Goal: Task Accomplishment & Management: Use online tool/utility

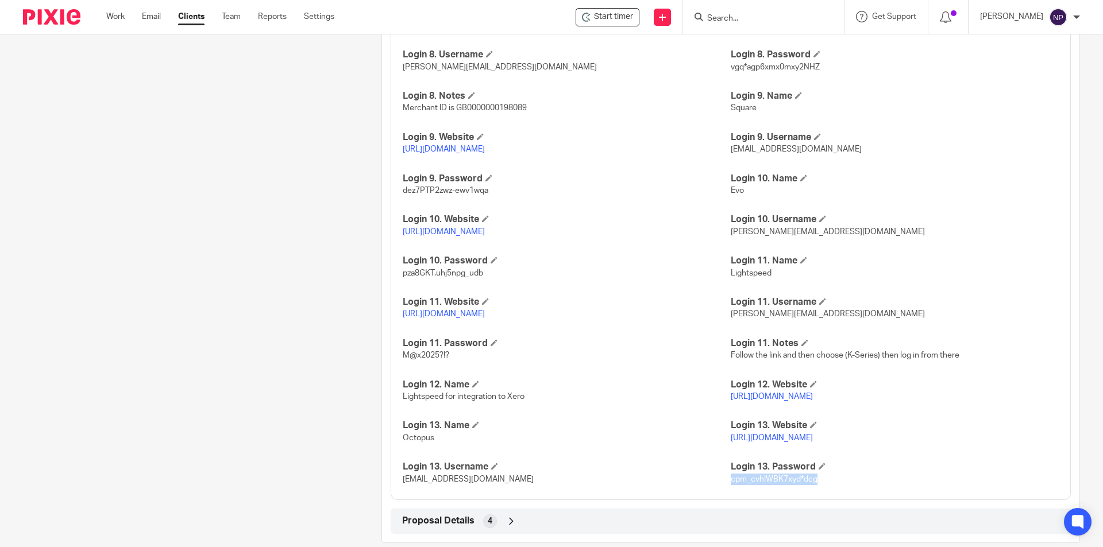
scroll to position [1704, 0]
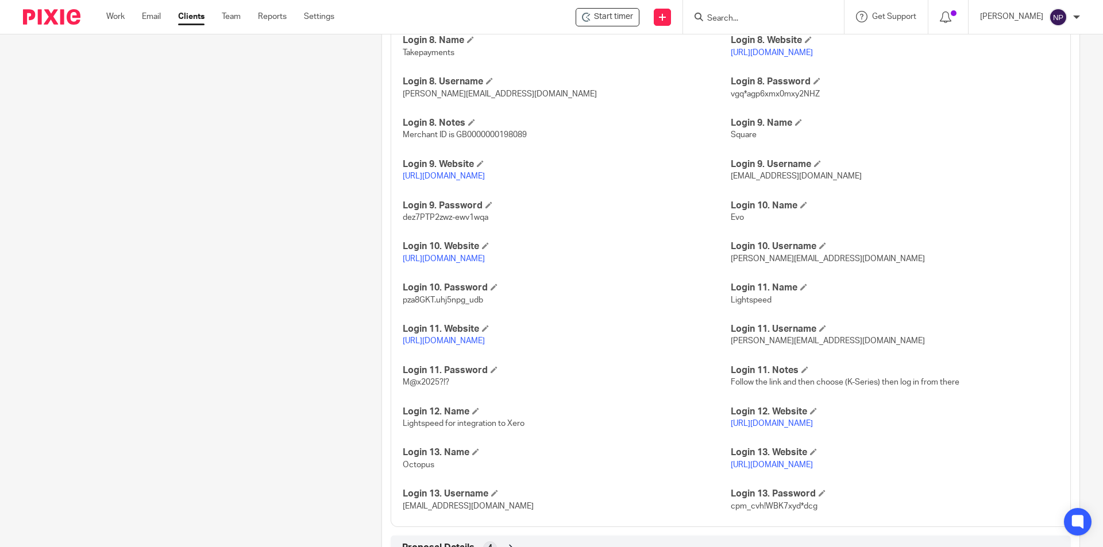
click at [797, 176] on span "[EMAIL_ADDRESS][DOMAIN_NAME]" at bounding box center [795, 176] width 131 height 8
click at [797, 176] on span "hello@clothrestaurants.com" at bounding box center [795, 176] width 131 height 8
copy p "hello@clothrestaurants.com"
click at [442, 176] on link "https://app.squareup.com/login" at bounding box center [444, 176] width 82 height 8
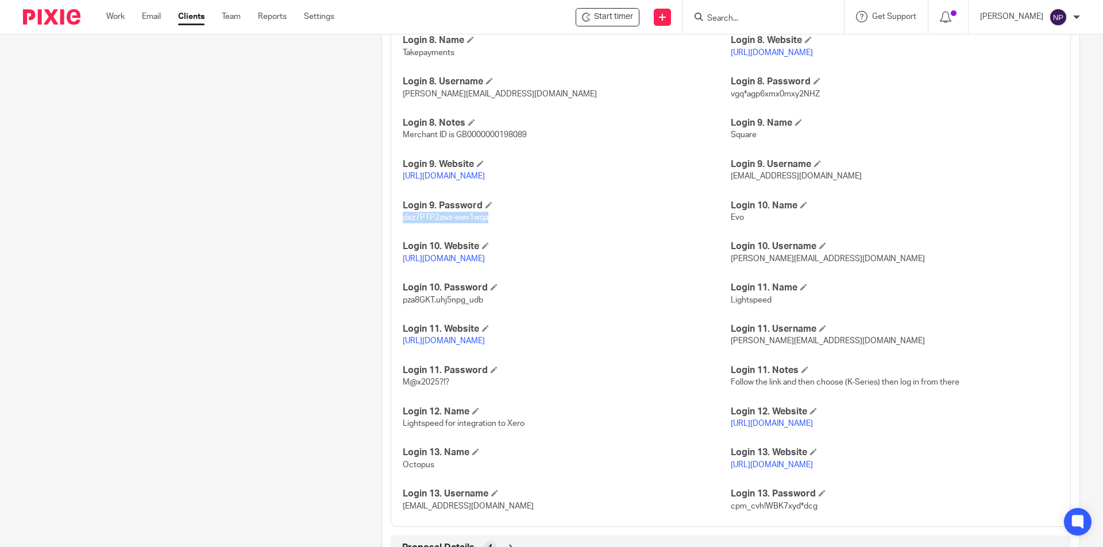
drag, startPoint x: 492, startPoint y: 217, endPoint x: 400, endPoint y: 221, distance: 91.4
click at [403, 221] on p "dez7PTP2zwz-ewv1wqa" at bounding box center [567, 217] width 328 height 11
copy span "dez7PTP2zwz-ewv1wqa"
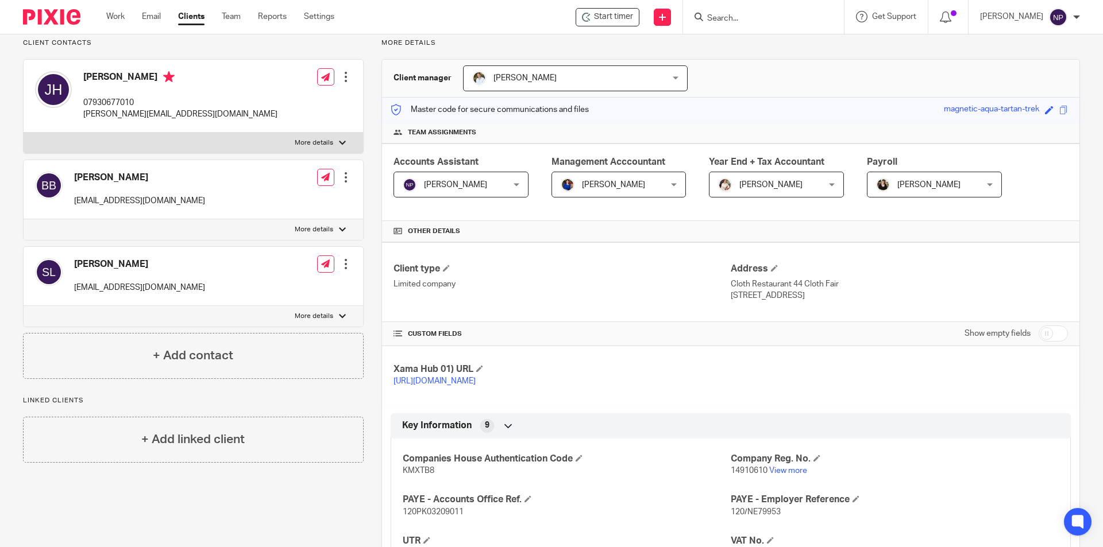
scroll to position [0, 0]
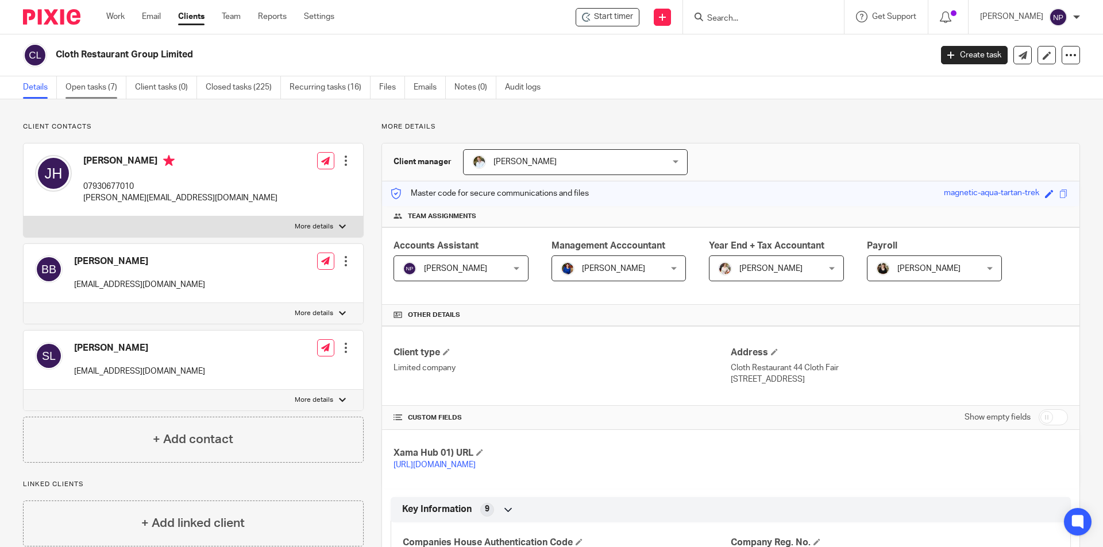
click at [87, 83] on link "Open tasks (7)" at bounding box center [95, 87] width 61 height 22
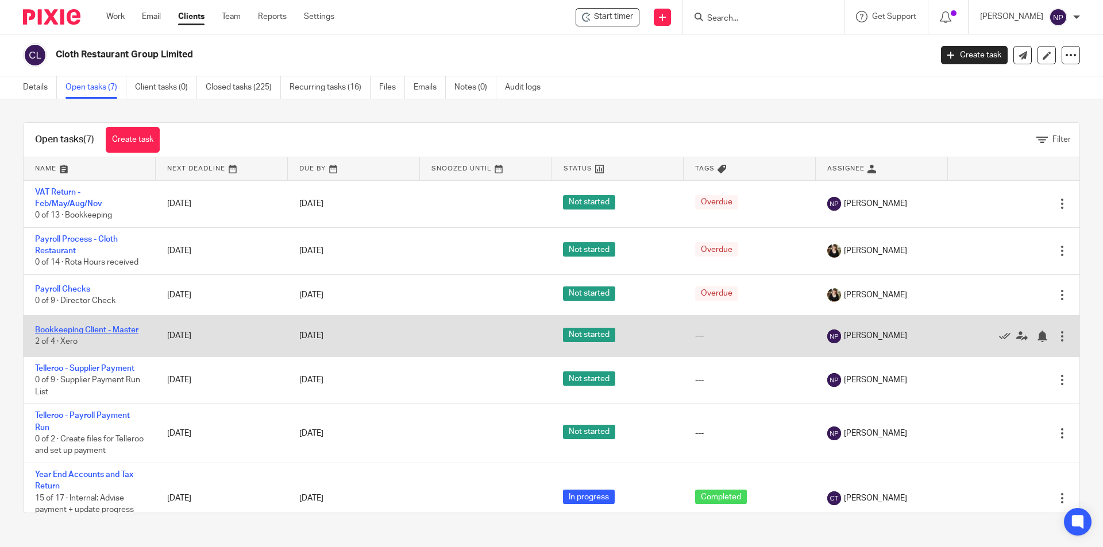
click at [122, 330] on link "Bookkeeping Client - Master" at bounding box center [86, 330] width 103 height 8
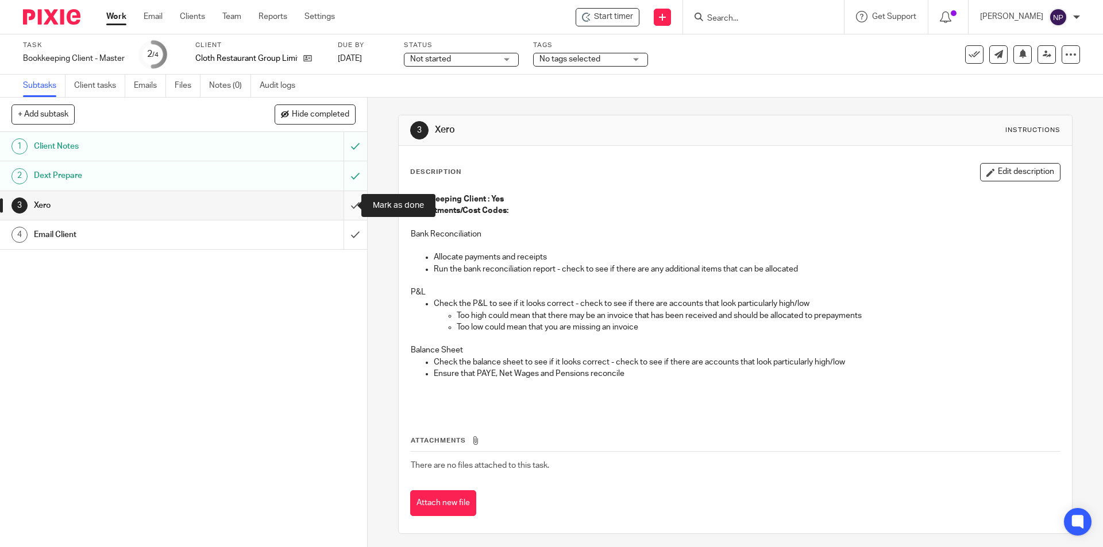
click at [347, 203] on input "submit" at bounding box center [183, 205] width 367 height 29
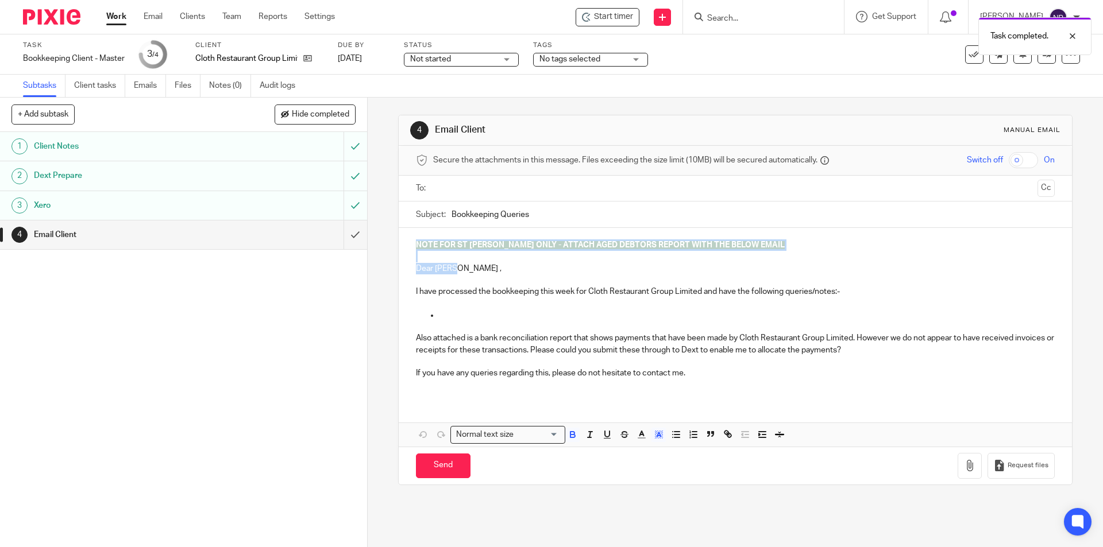
drag, startPoint x: 455, startPoint y: 270, endPoint x: 378, endPoint y: 249, distance: 80.5
click at [378, 249] on div "4 Email Client Manual email Secure the attachments in this message. Files excee…" at bounding box center [735, 323] width 735 height 450
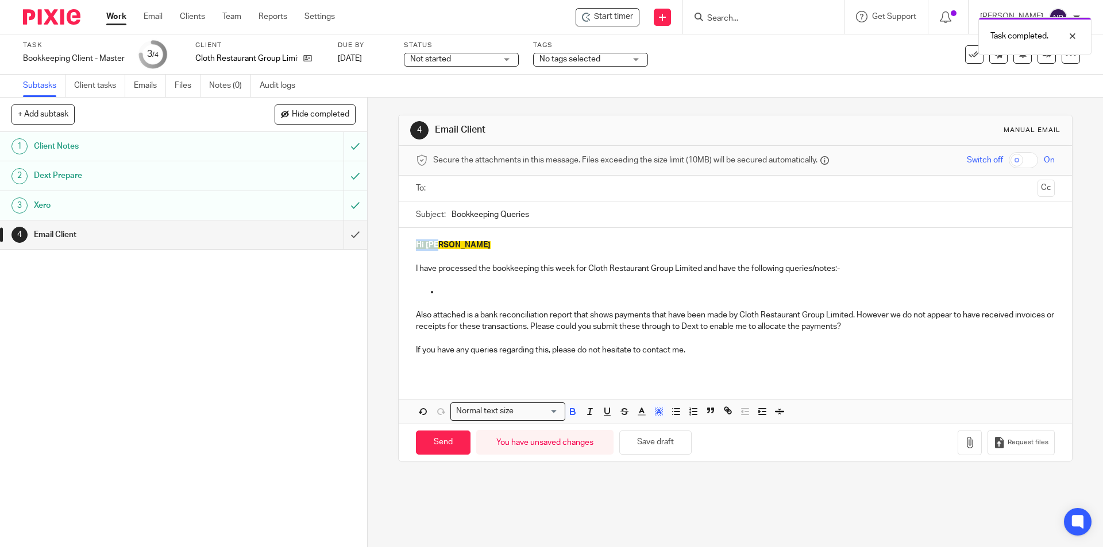
drag, startPoint x: 434, startPoint y: 243, endPoint x: 390, endPoint y: 239, distance: 43.9
click at [390, 239] on div "4 Email Client Manual email Secure the attachments in this message. Files excee…" at bounding box center [735, 323] width 735 height 450
click at [655, 408] on rect "button" at bounding box center [655, 408] width 1 height 1
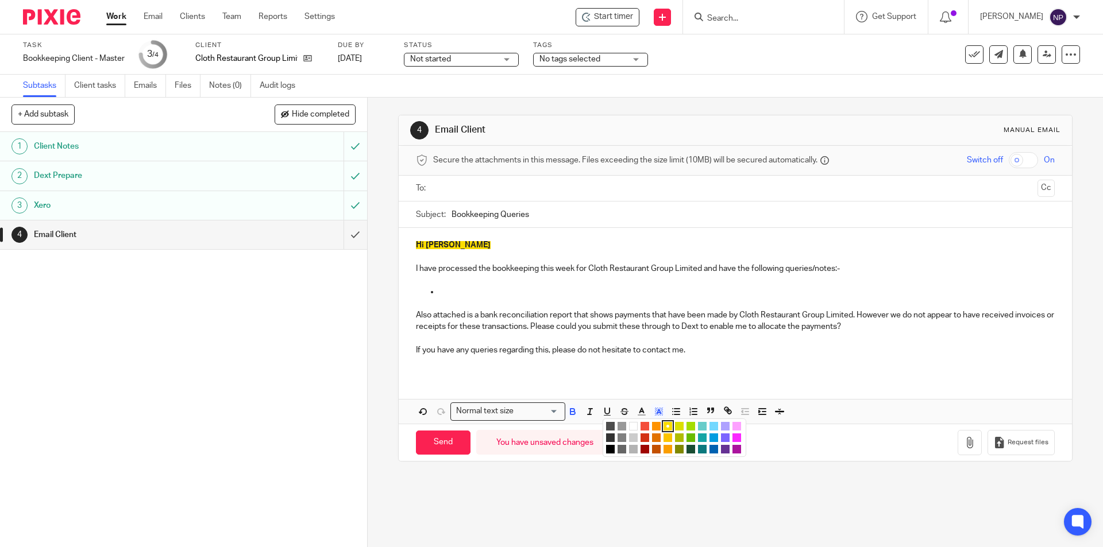
click at [631, 423] on li "color:#FFFFFF" at bounding box center [633, 426] width 9 height 9
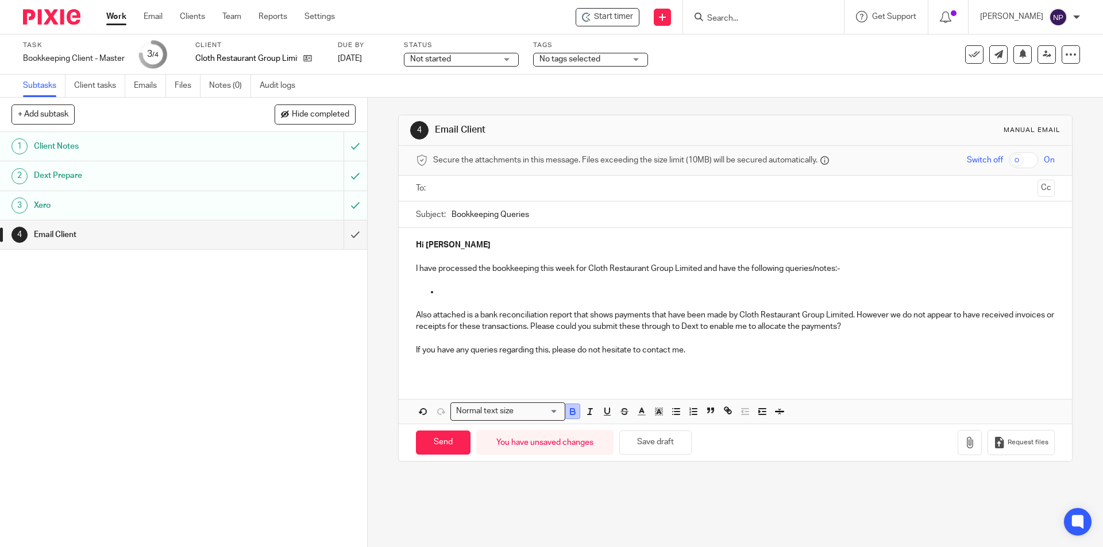
click at [575, 411] on button "button" at bounding box center [572, 411] width 14 height 14
click at [613, 346] on p "If you have any queries regarding this, please do not hesitate to contact me." at bounding box center [735, 350] width 638 height 11
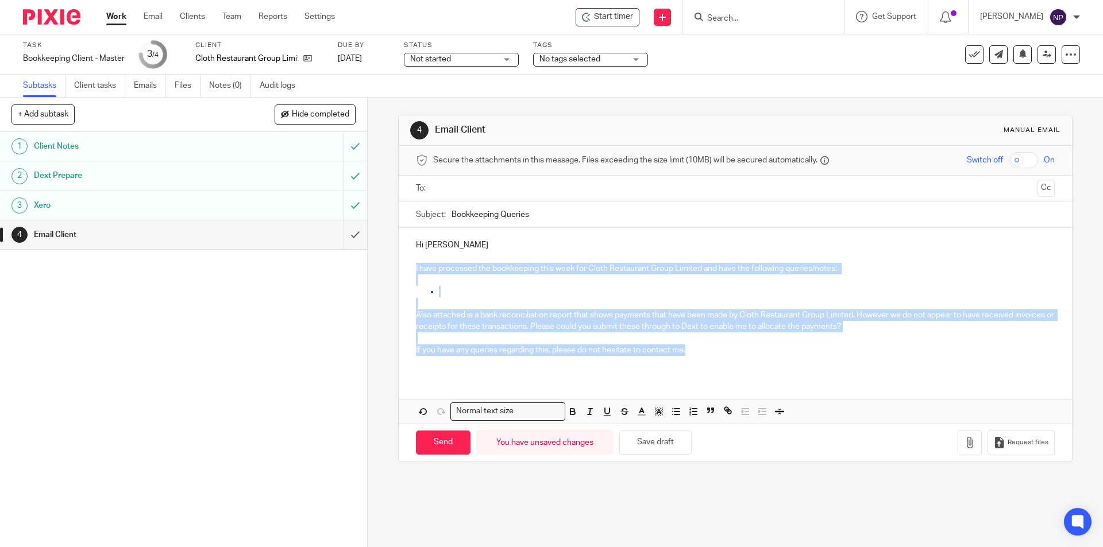
drag, startPoint x: 583, startPoint y: 339, endPoint x: 392, endPoint y: 270, distance: 203.5
click at [392, 270] on div "4 Email Client Manual email Secure the attachments in this message. Files excee…" at bounding box center [735, 323] width 735 height 450
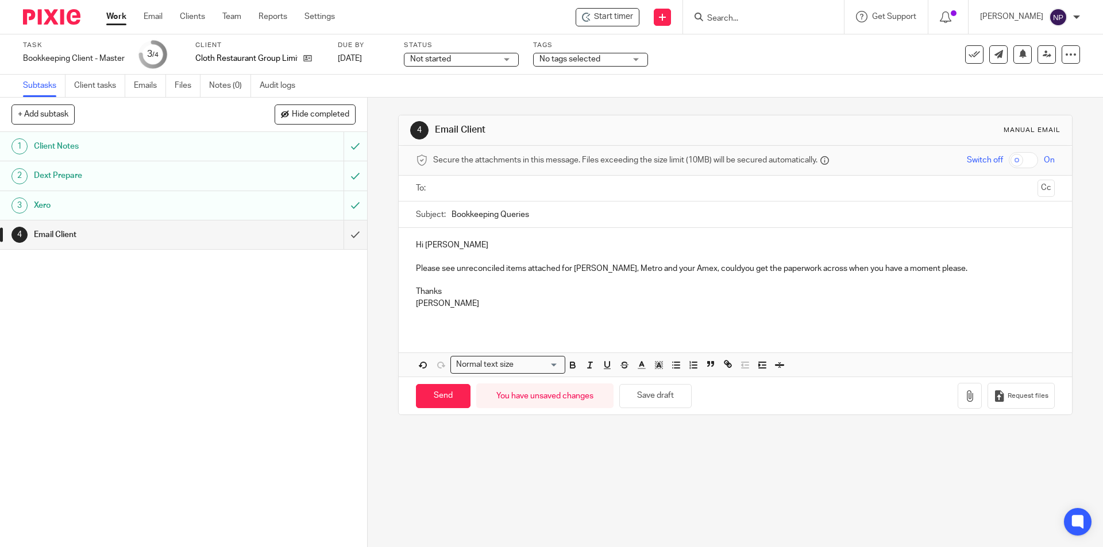
click at [700, 270] on p "Please see unreconciled items attached for Monzo, Metro and your Amex, couldyou…" at bounding box center [735, 268] width 638 height 11
click at [707, 279] on p at bounding box center [735, 279] width 638 height 11
click at [505, 190] on input "text" at bounding box center [734, 188] width 595 height 13
click at [964, 397] on icon "button" at bounding box center [969, 398] width 11 height 11
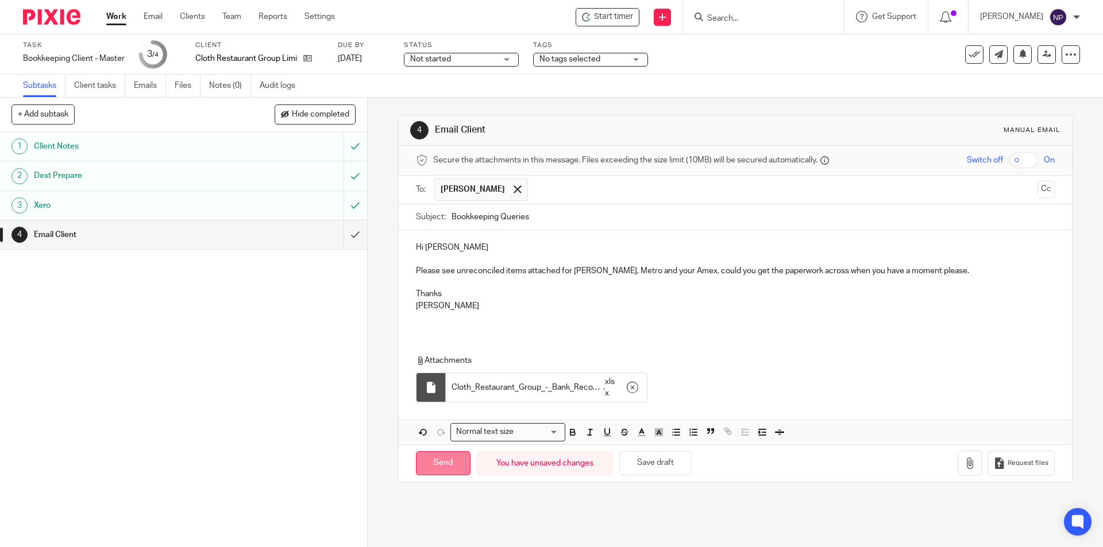
click at [432, 469] on input "Send" at bounding box center [443, 463] width 55 height 25
type input "Sent"
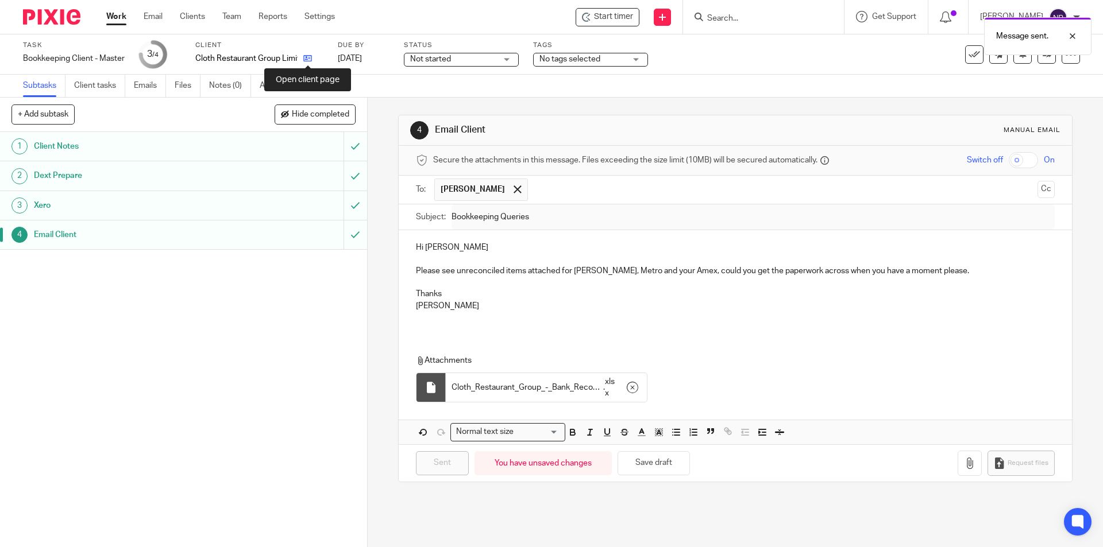
click at [308, 60] on icon at bounding box center [307, 58] width 9 height 9
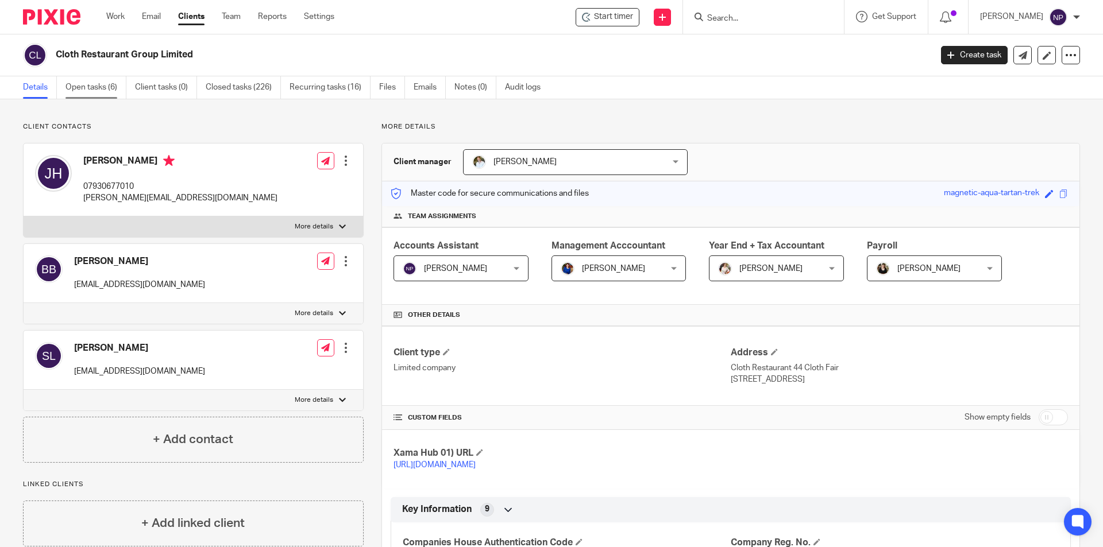
click at [109, 88] on link "Open tasks (6)" at bounding box center [95, 87] width 61 height 22
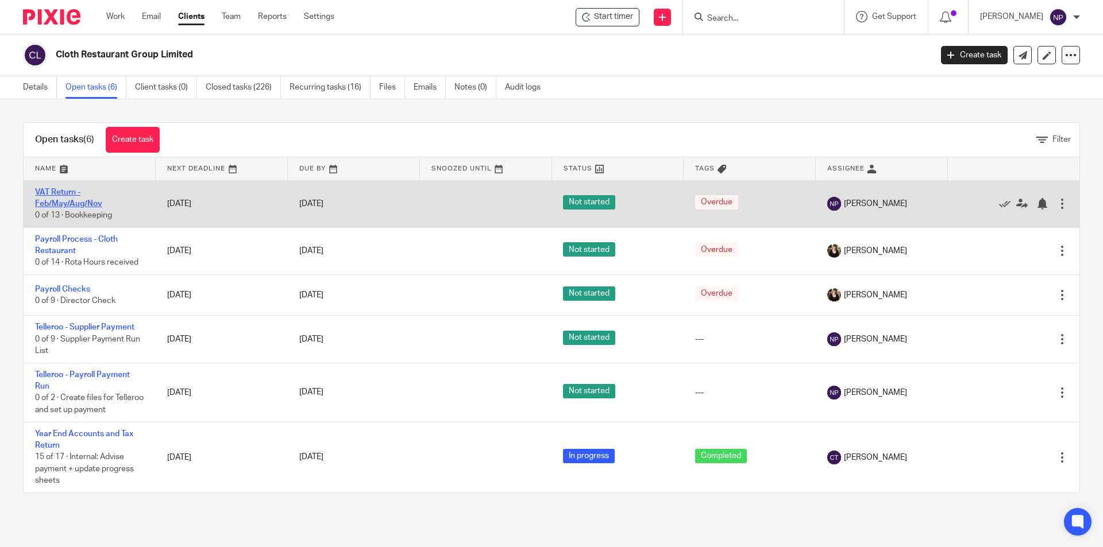
click at [84, 206] on link "VAT Return - Feb/May/Aug/Nov" at bounding box center [68, 198] width 67 height 20
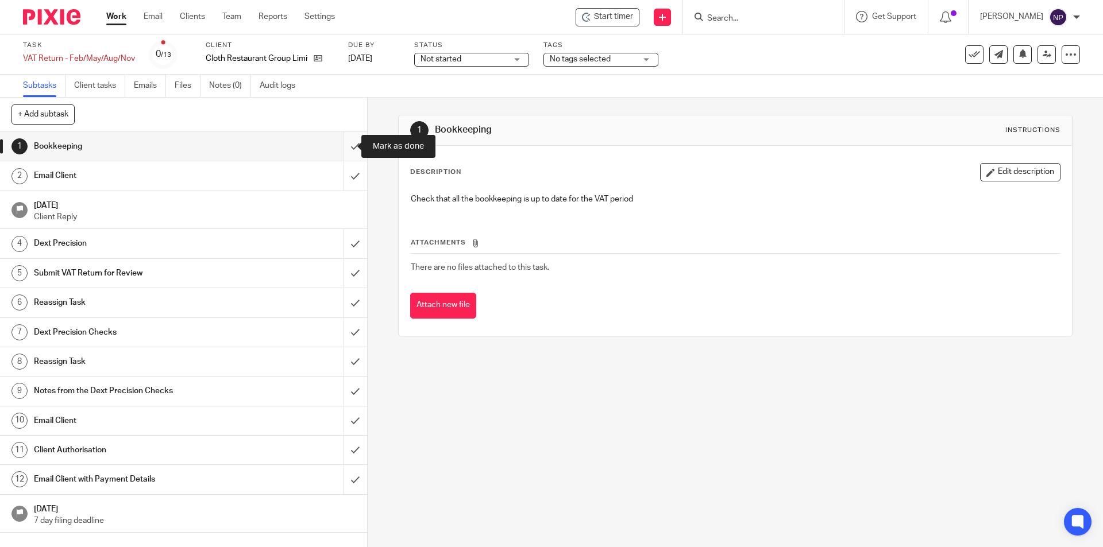
click at [347, 151] on input "submit" at bounding box center [183, 146] width 367 height 29
click at [345, 166] on input "submit" at bounding box center [183, 175] width 367 height 29
